Goal: Transaction & Acquisition: Purchase product/service

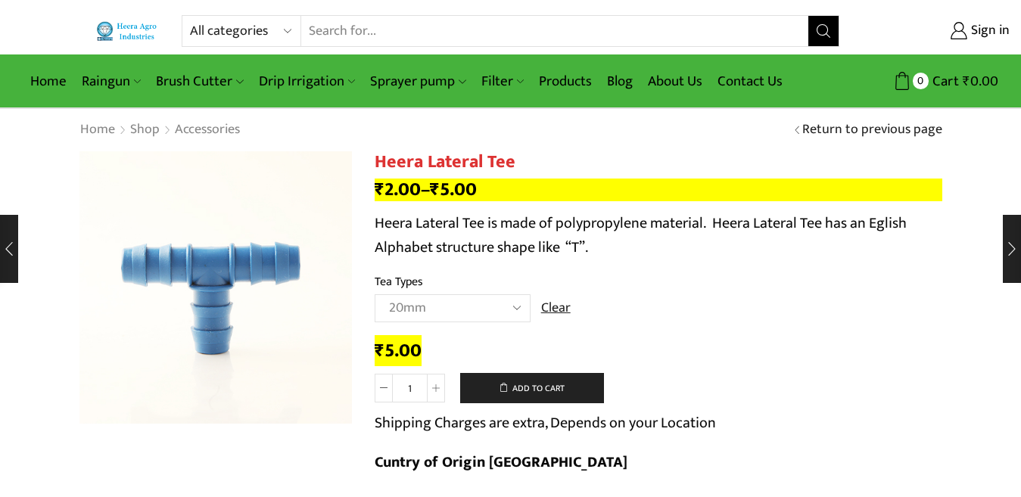
drag, startPoint x: 0, startPoint y: 0, endPoint x: 242, endPoint y: 19, distance: 242.3
click at [242, 19] on select "All categories Accessories Air Release Valve Brush Cutter Domestic Use Drip Irr…" at bounding box center [245, 31] width 111 height 30
select select "air-release-valve"
click at [190, 16] on select "All categories Accessories Air Release Valve Brush Cutter Domestic Use Drip Irr…" at bounding box center [245, 31] width 111 height 30
click at [828, 36] on icon "Search button" at bounding box center [824, 31] width 14 height 14
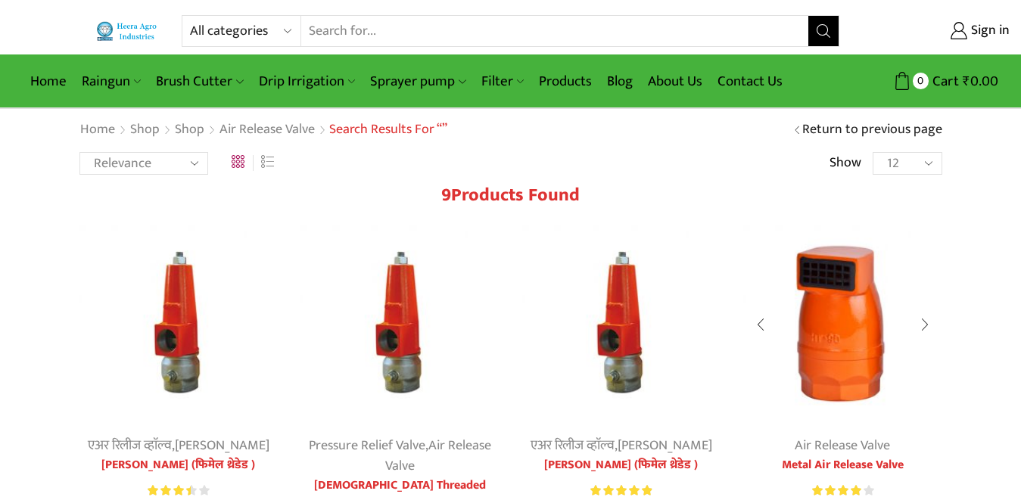
click at [850, 344] on img at bounding box center [842, 324] width 199 height 199
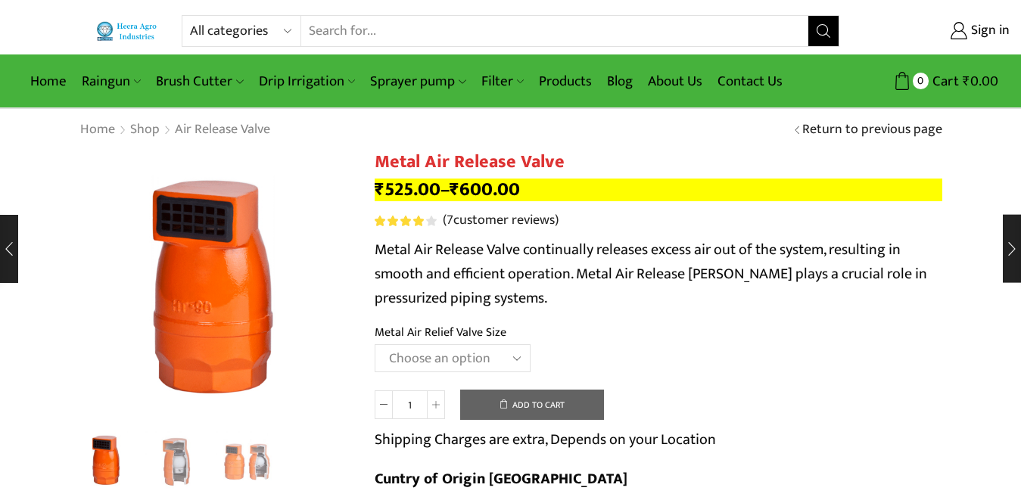
drag, startPoint x: 0, startPoint y: 0, endPoint x: 416, endPoint y: 356, distance: 547.2
click at [416, 356] on select "Choose an option HT-88P 1" HT-89 1.5"" at bounding box center [453, 358] width 156 height 28
select select "ht-89-1-5"
click at [375, 344] on select "Choose an option HT-88P 1" HT-89 1.5"" at bounding box center [453, 358] width 156 height 28
